Goal: Information Seeking & Learning: Learn about a topic

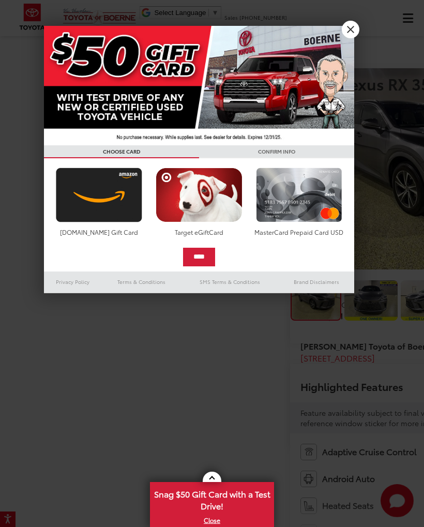
click at [347, 29] on link "X" at bounding box center [351, 30] width 18 height 18
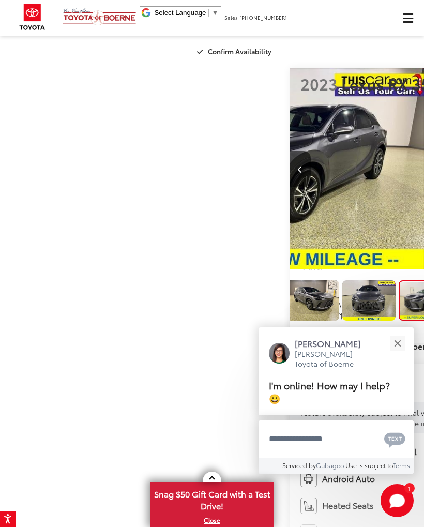
scroll to position [0, 7]
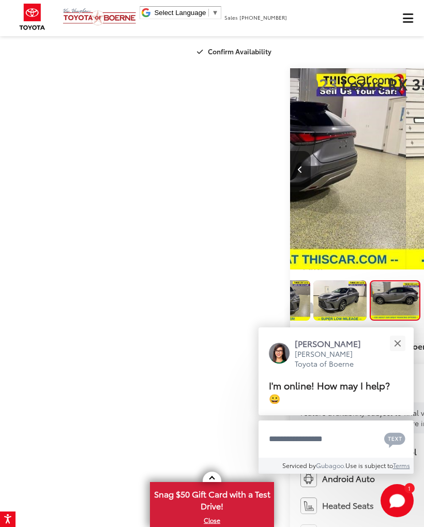
scroll to position [0, 1271]
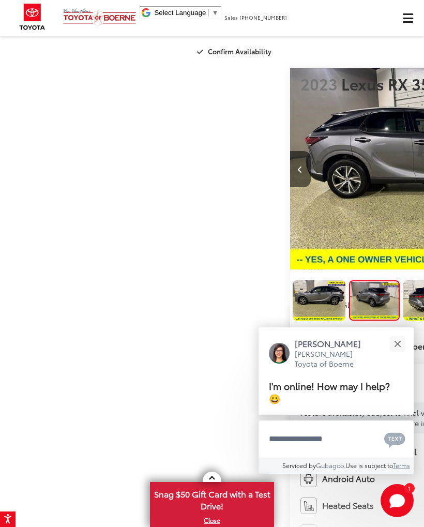
scroll to position [0, 185]
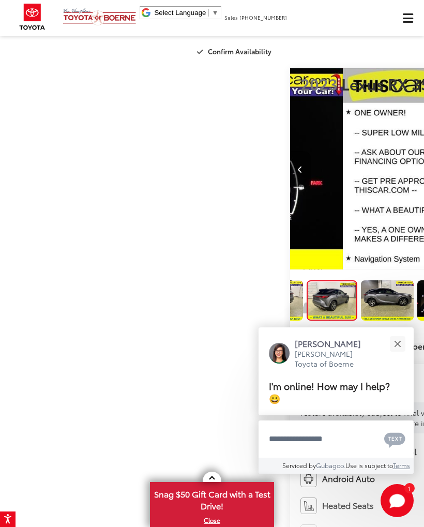
scroll to position [0, 274]
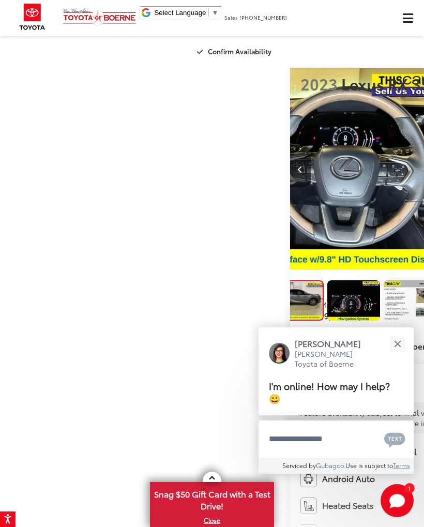
scroll to position [0, 363]
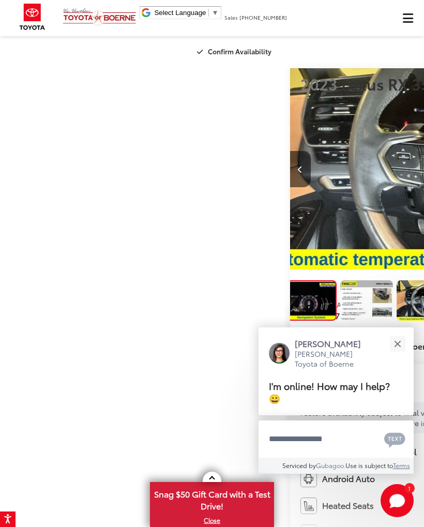
scroll to position [0, 0]
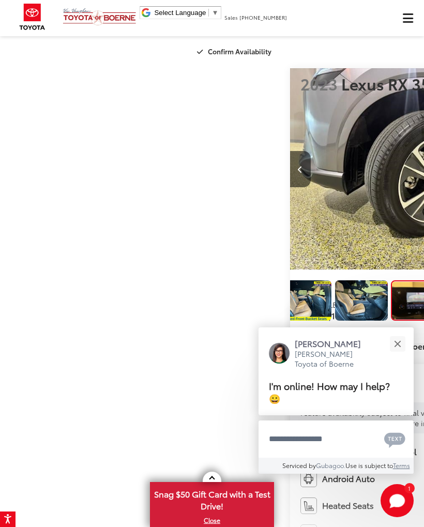
click at [391, 350] on button "Close" at bounding box center [397, 343] width 22 height 22
